Goal: Task Accomplishment & Management: Manage account settings

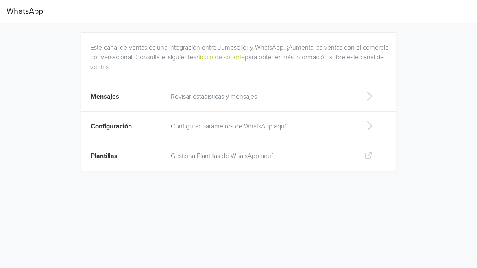
click at [160, 79] on div "Mensajes Revisar estadísticas y mensajes Configuración Configurar parámetros de…" at bounding box center [238, 125] width 315 height 92
click at [163, 96] on td "Mensajes" at bounding box center [123, 97] width 85 height 30
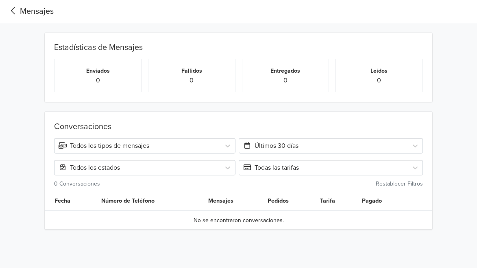
click at [11, 7] on icon at bounding box center [13, 10] width 13 height 11
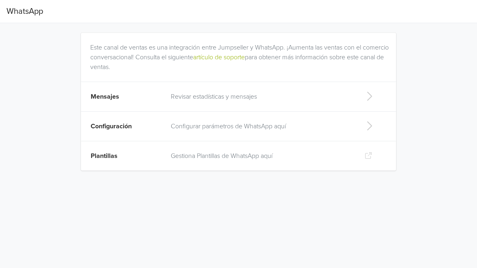
click at [132, 118] on td "Configuración" at bounding box center [123, 127] width 85 height 30
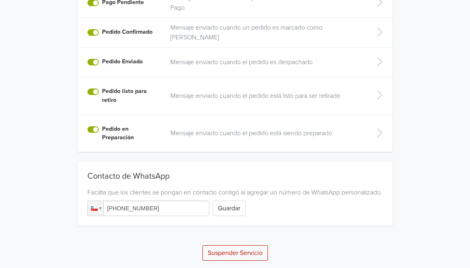
scroll to position [261, 0]
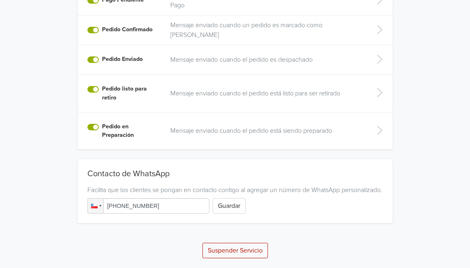
drag, startPoint x: 155, startPoint y: 188, endPoint x: 155, endPoint y: 192, distance: 4.5
click at [155, 188] on div "Facilita que los clientes se pongan en contacto contigo al agregar un número de…" at bounding box center [235, 190] width 296 height 10
click at [163, 203] on input "[PHONE_NUMBER]" at bounding box center [148, 206] width 122 height 15
type input "[PHONE_NUMBER]"
click at [240, 208] on button "Guardar" at bounding box center [229, 206] width 33 height 15
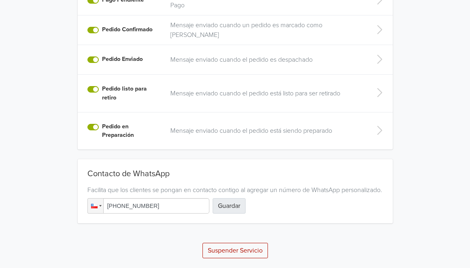
click at [240, 207] on button "Guardar" at bounding box center [229, 206] width 33 height 15
click at [172, 210] on input "[PHONE_NUMBER]" at bounding box center [148, 206] width 122 height 15
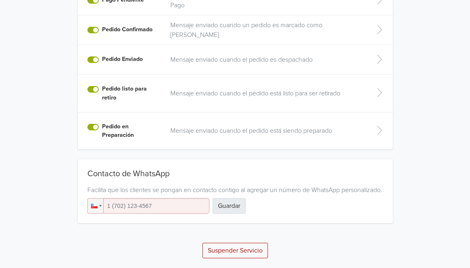
click at [239, 211] on button "Guardar" at bounding box center [229, 206] width 33 height 15
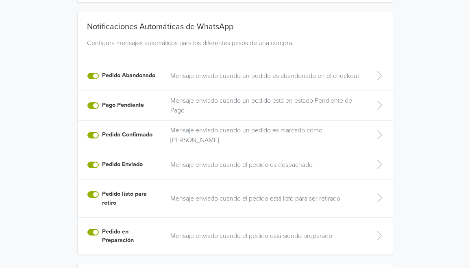
scroll to position [271, 0]
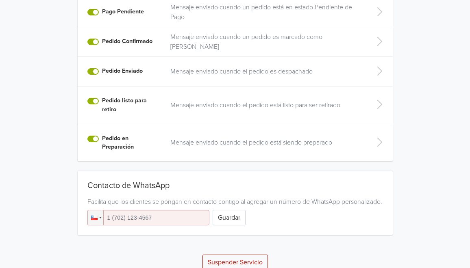
click at [176, 226] on input "tel" at bounding box center [148, 217] width 122 height 15
type input "[PHONE_NUMBER]"
click at [242, 223] on button "Guardar" at bounding box center [229, 217] width 33 height 15
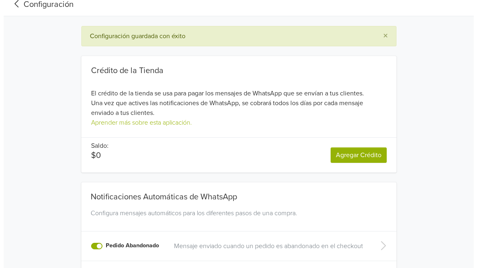
scroll to position [0, 0]
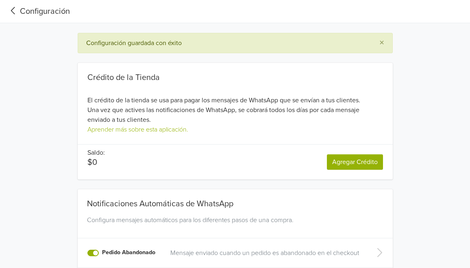
click at [10, 9] on icon at bounding box center [13, 10] width 13 height 11
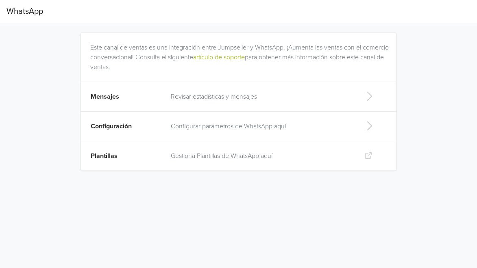
click at [177, 105] on td "Revisar estadísticas y mensajes" at bounding box center [261, 97] width 190 height 30
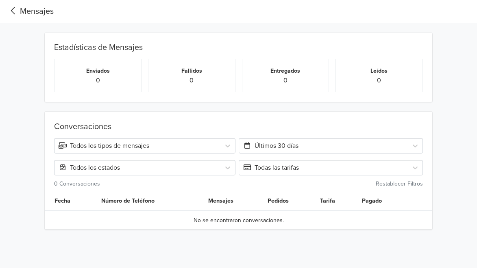
drag, startPoint x: 35, startPoint y: 226, endPoint x: 53, endPoint y: 163, distance: 65.7
click at [35, 226] on div "Conversaciones Todos los tipos de mensajes Últimos 30 días Todos los estados To…" at bounding box center [238, 166] width 465 height 128
click at [15, 16] on div "Mensajes" at bounding box center [30, 11] width 47 height 12
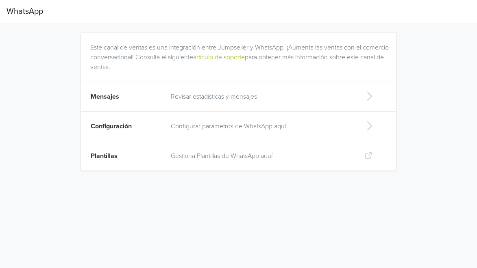
click at [114, 152] on span "Plantillas" at bounding box center [104, 156] width 27 height 8
